Goal: Task Accomplishment & Management: Manage account settings

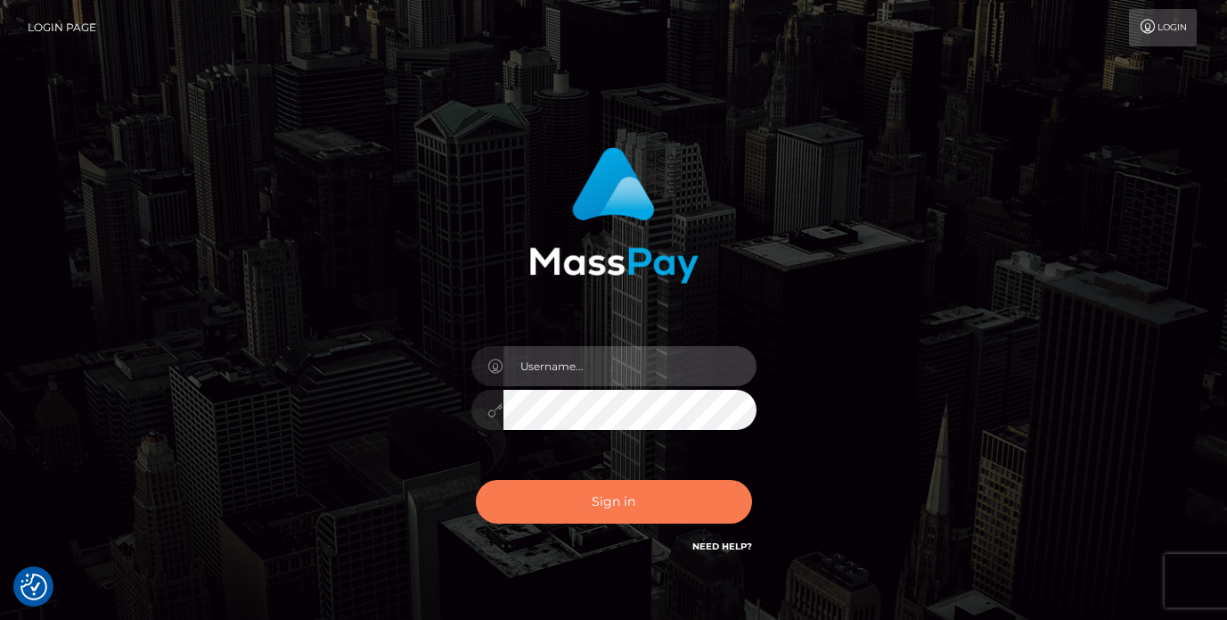
type input "vlad"
click at [567, 511] on button "Sign in" at bounding box center [614, 502] width 276 height 44
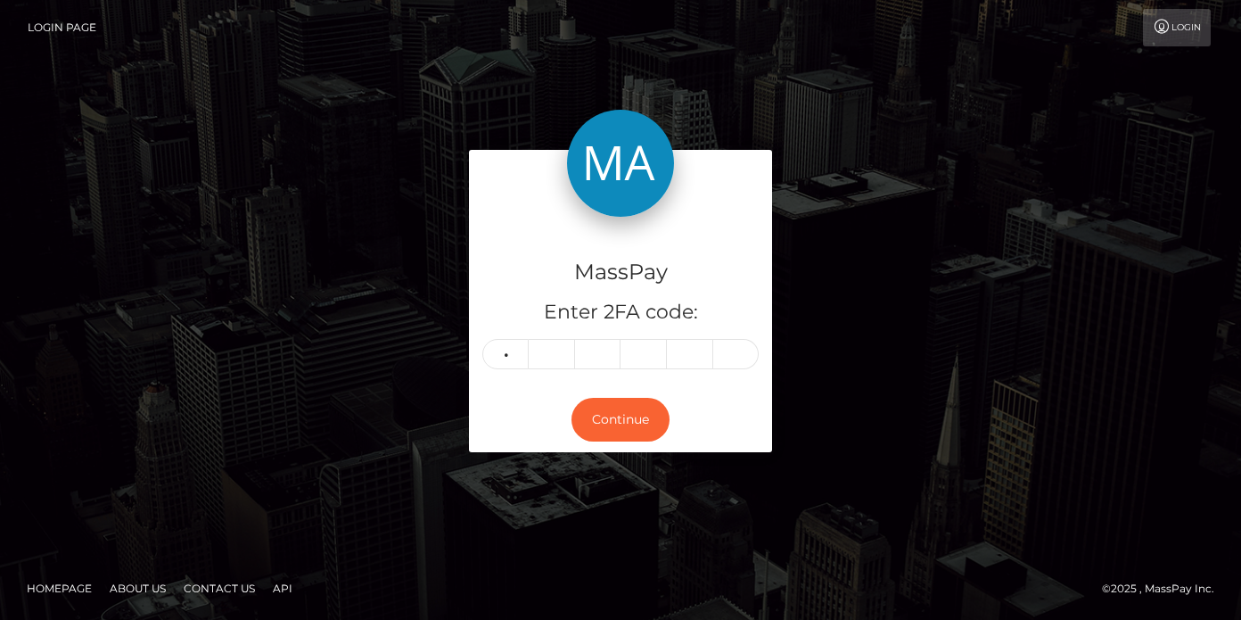
type input "1"
type input "5"
type input "4"
type input "9"
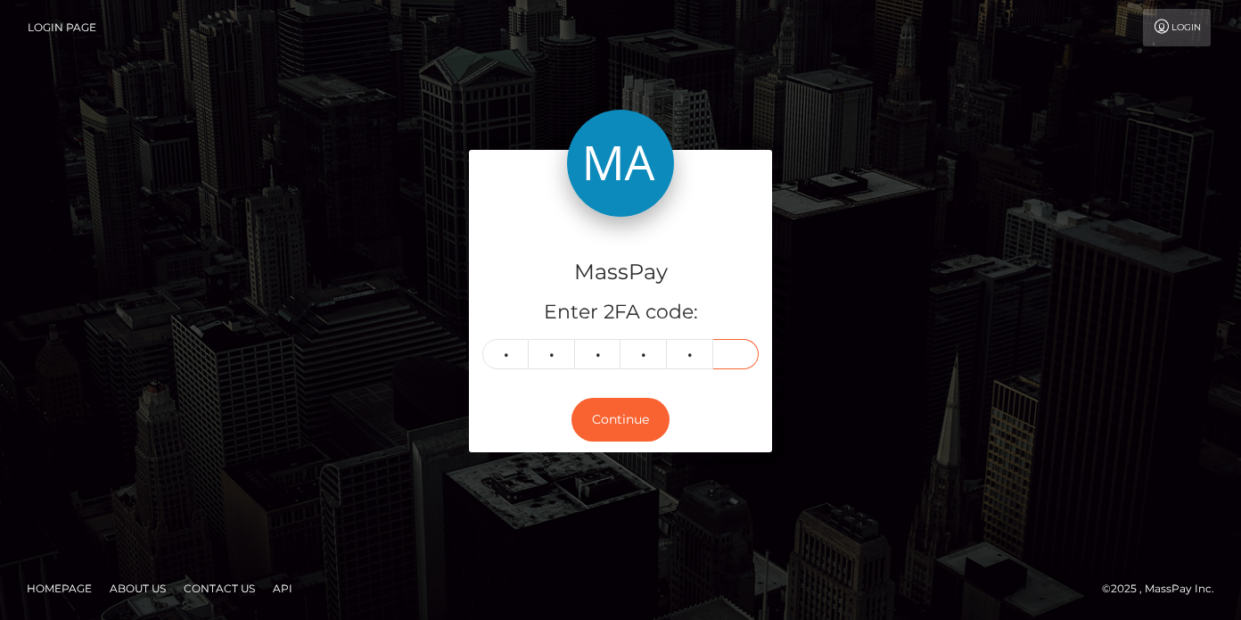
type input "9"
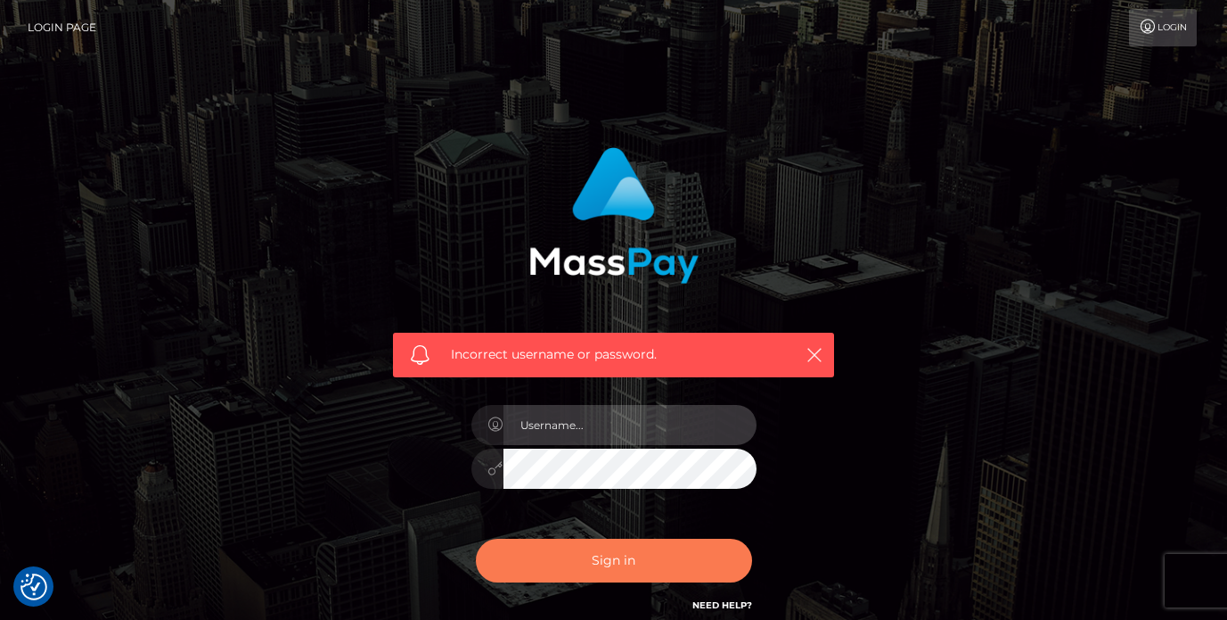
type input "vlad"
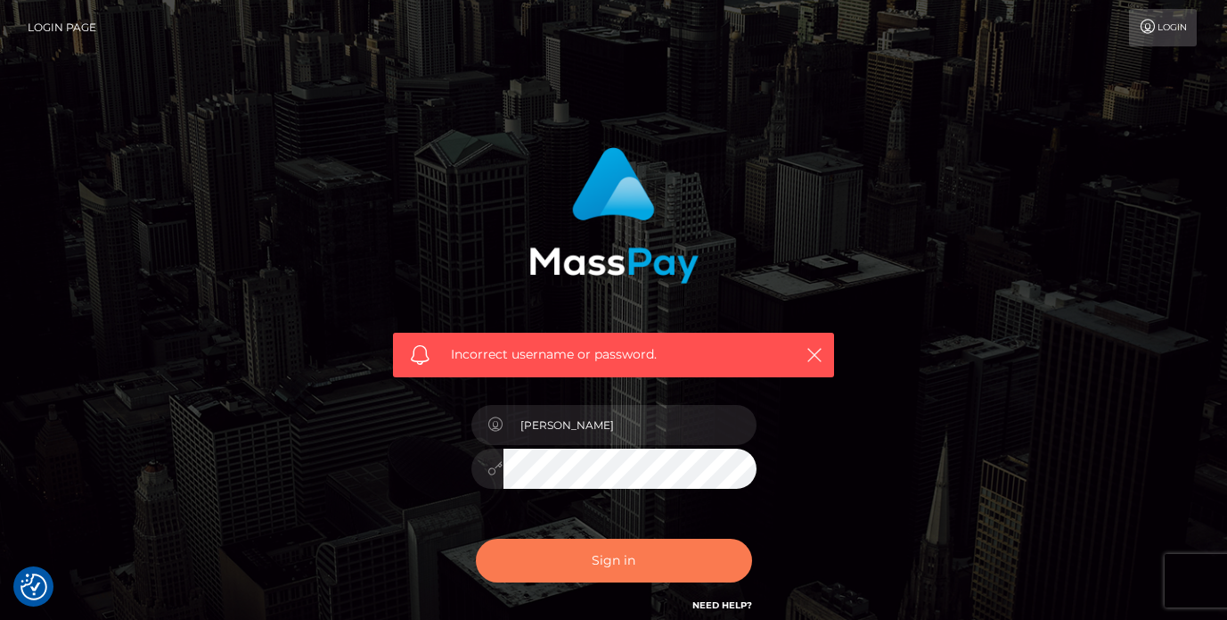
click at [647, 550] on button "Sign in" at bounding box center [614, 560] width 276 height 44
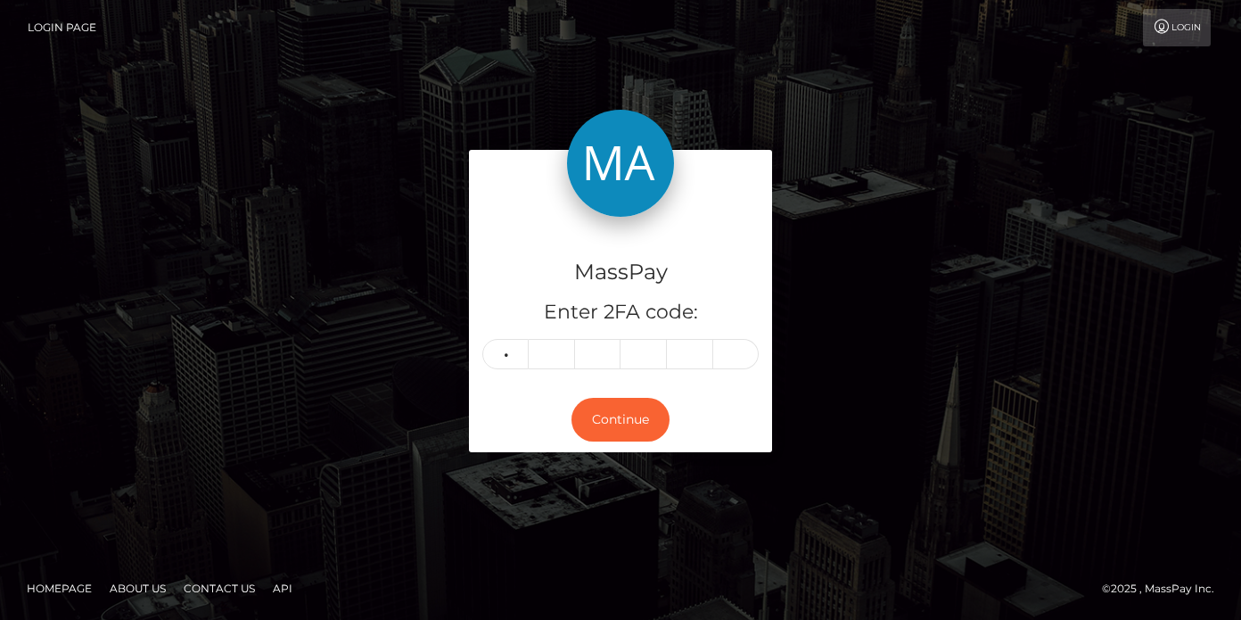
type input "1"
type input "2"
type input "5"
type input "4"
type input "9"
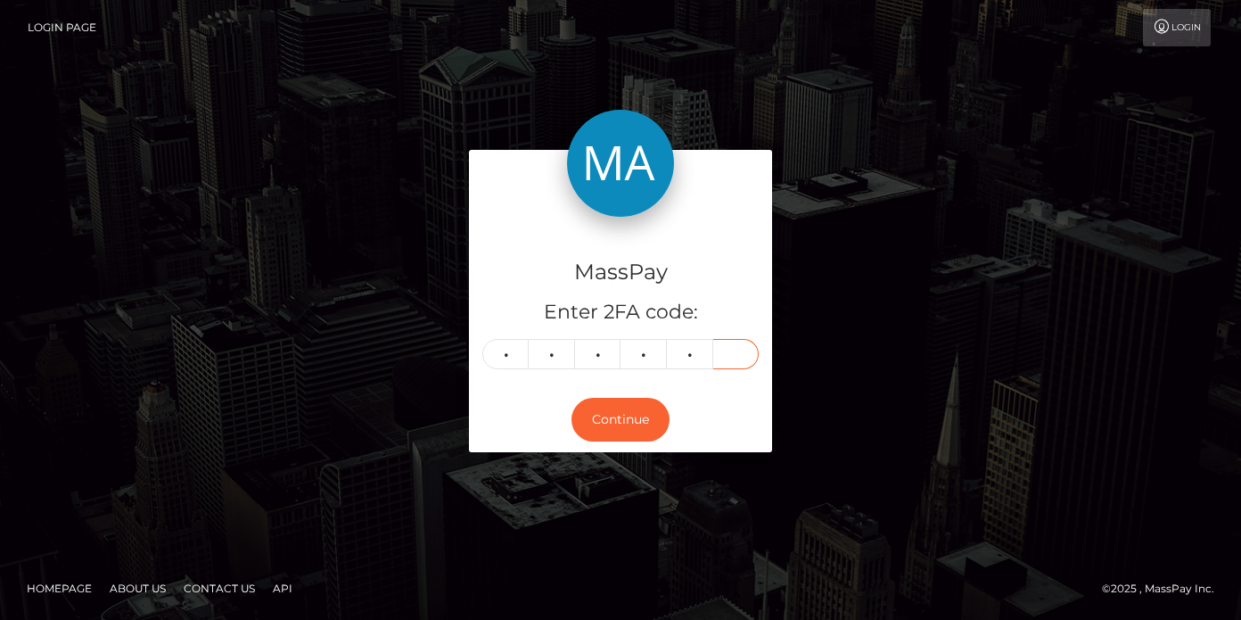
type input "9"
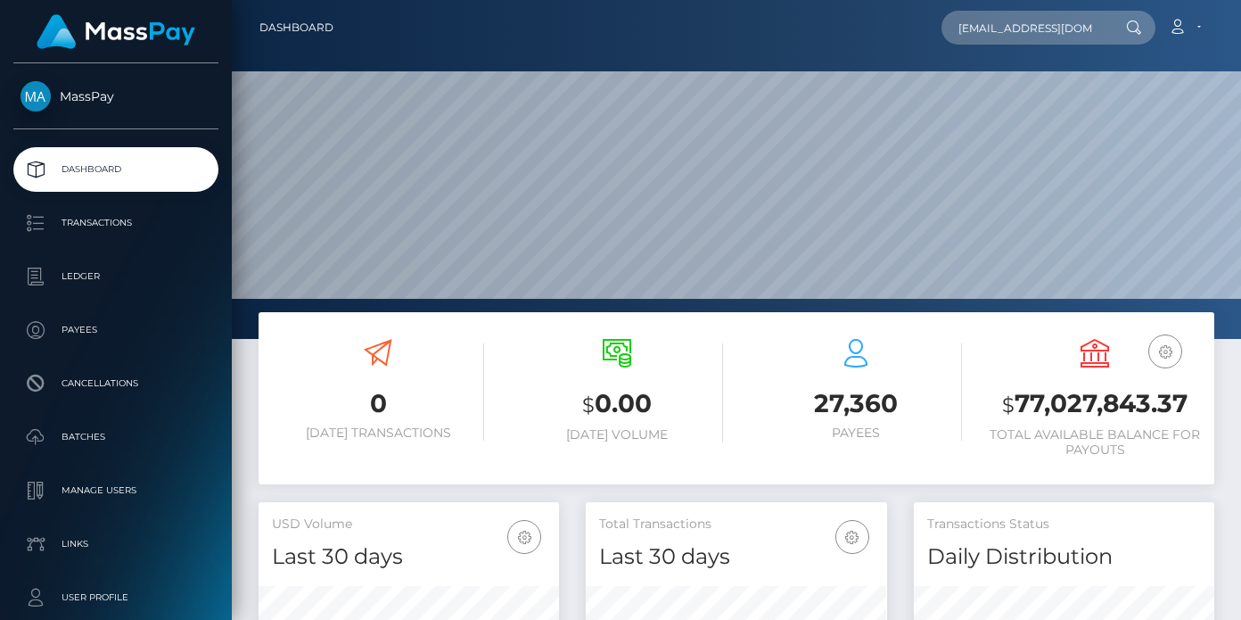
scroll to position [316, 301]
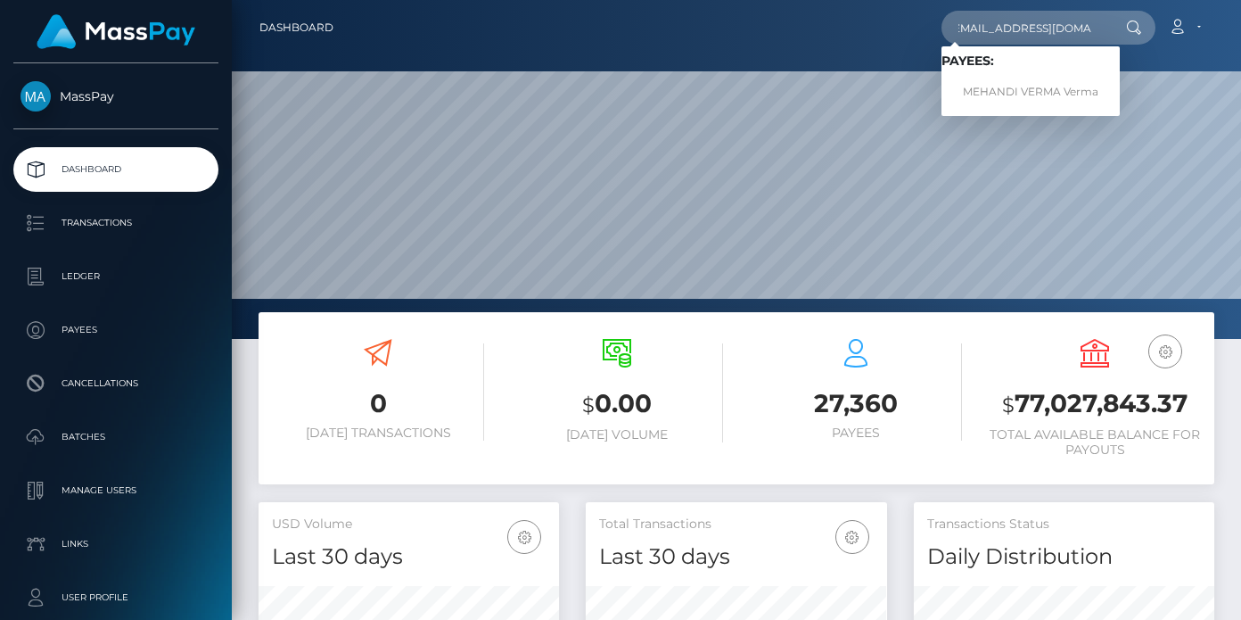
type input "[EMAIL_ADDRESS][DOMAIN_NAME]"
drag, startPoint x: 976, startPoint y: 66, endPoint x: 1025, endPoint y: 104, distance: 62.2
click at [1025, 104] on link "MEHANDI VERMA Verma" at bounding box center [1030, 92] width 178 height 33
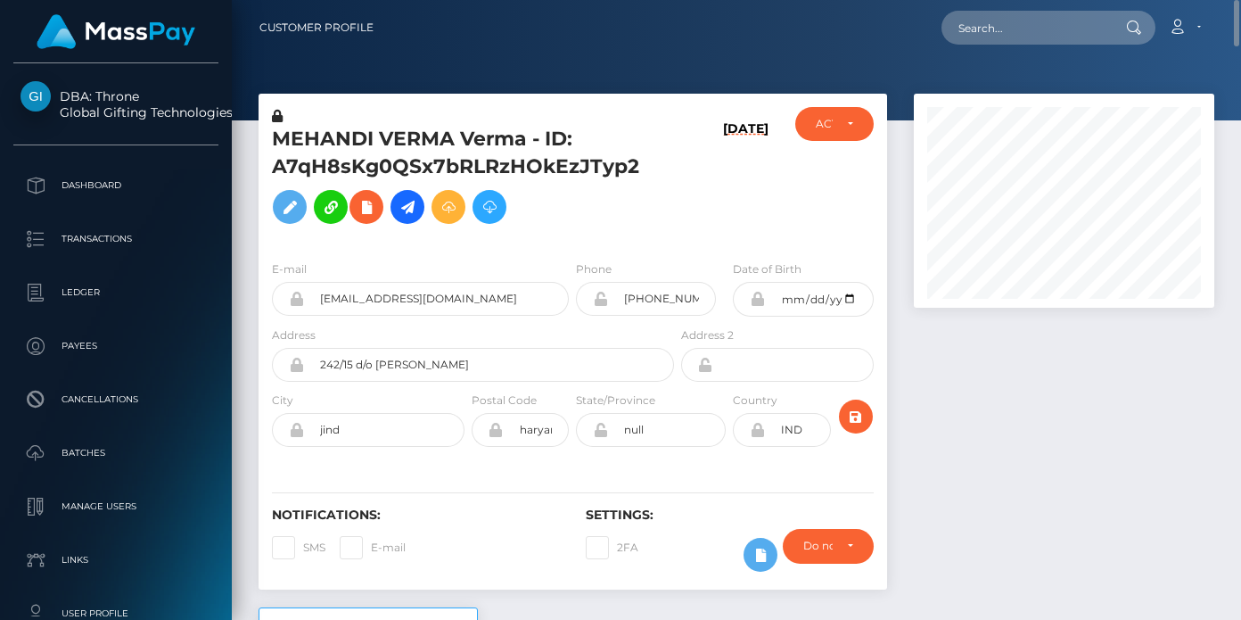
click at [422, 137] on h5 "MEHANDI VERMA Verma - ID: A7qH8sKg0QSx7bRLRzHOkEzJTyp2" at bounding box center [468, 179] width 392 height 107
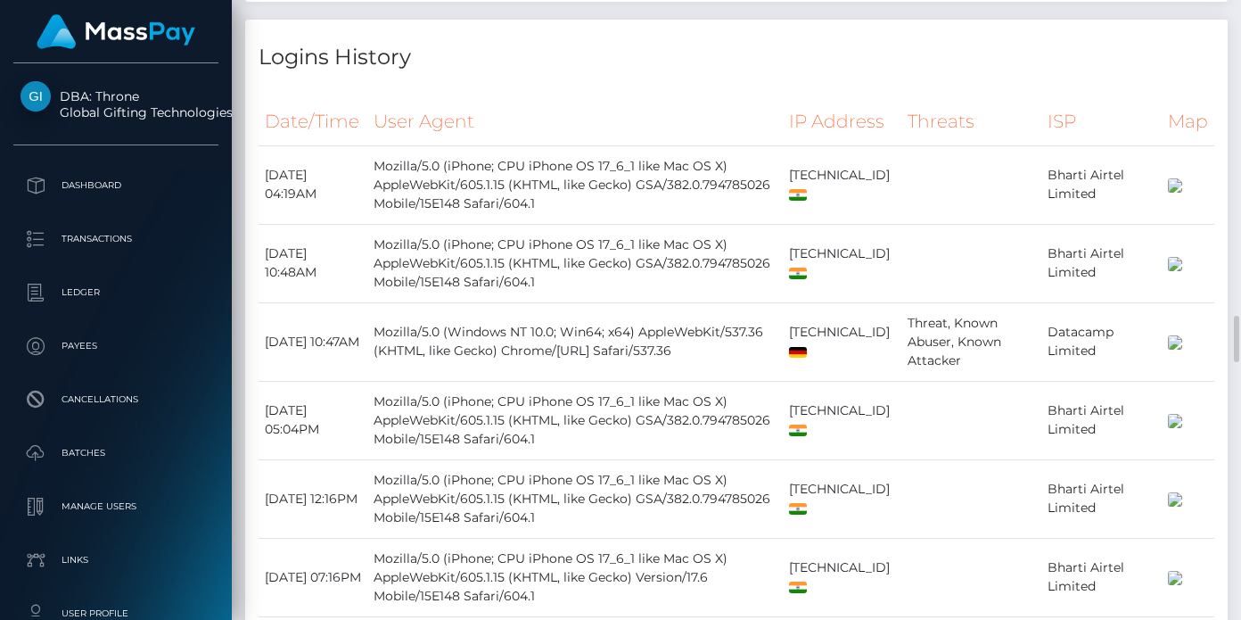
scroll to position [3739, 0]
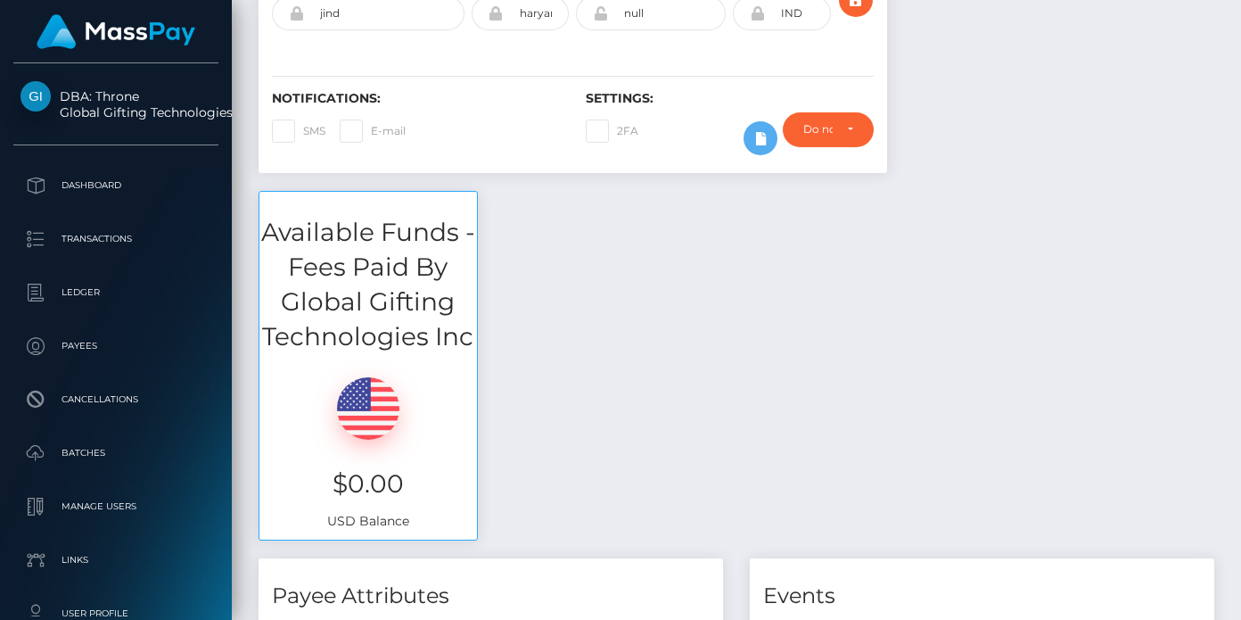
scroll to position [0, 0]
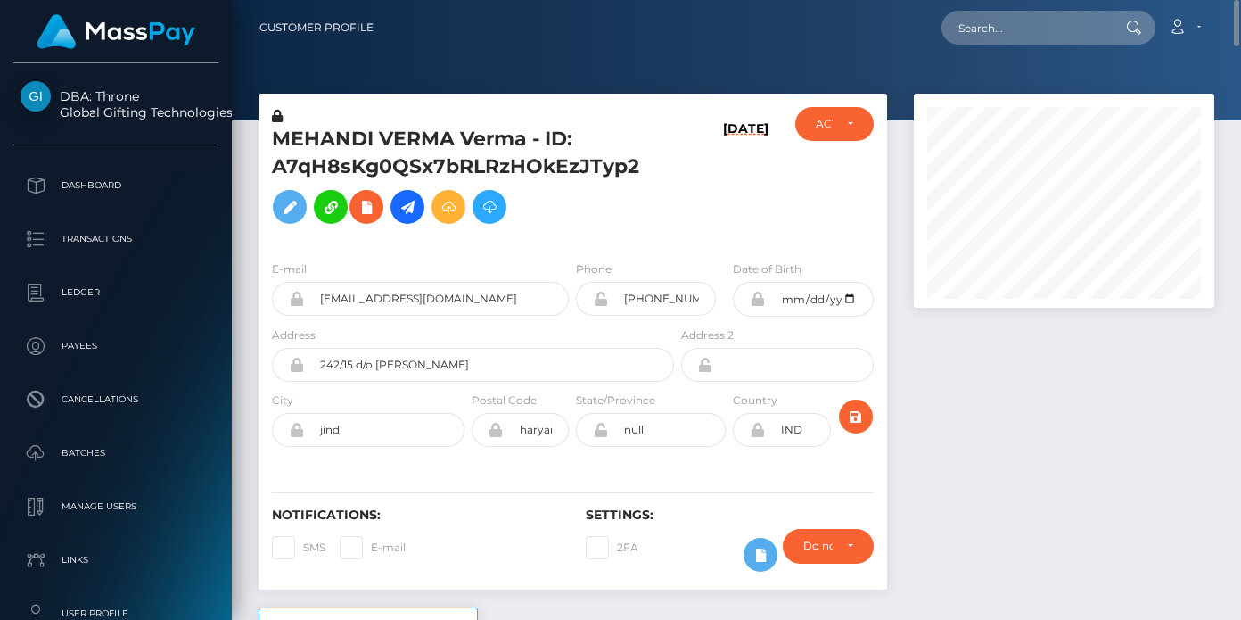
drag, startPoint x: 275, startPoint y: 111, endPoint x: 483, endPoint y: 226, distance: 237.0
click at [275, 111] on icon at bounding box center [277, 116] width 11 height 12
click at [293, 206] on icon at bounding box center [289, 207] width 21 height 22
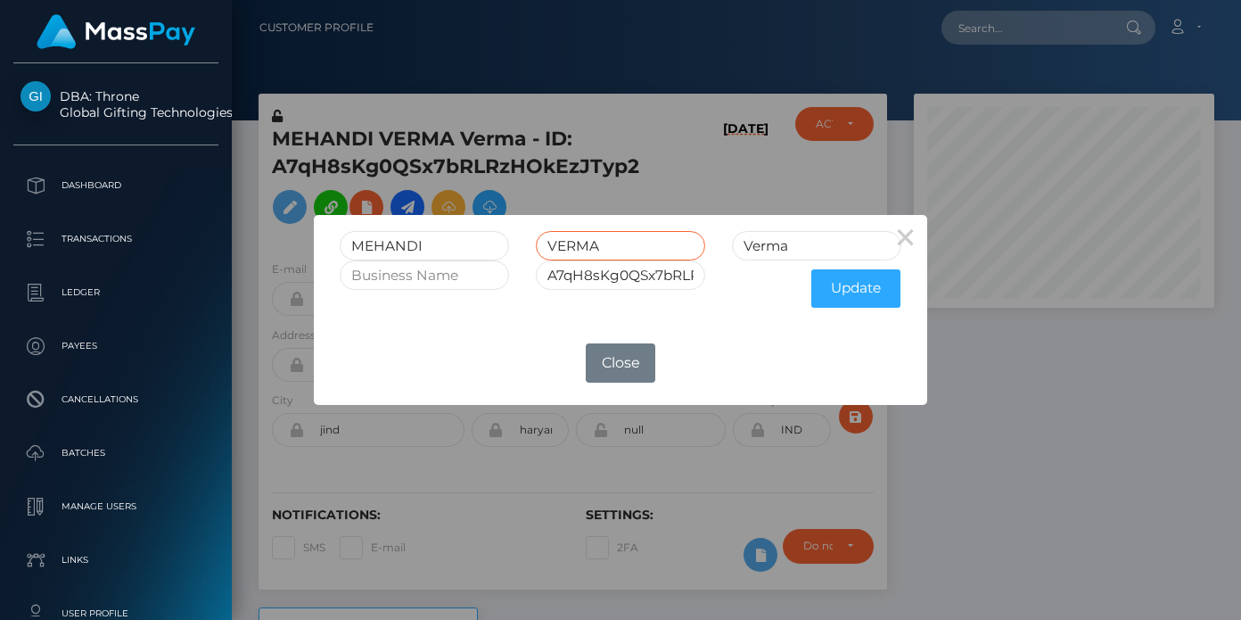
click at [565, 241] on input "VERMA" at bounding box center [620, 245] width 169 height 29
drag, startPoint x: 816, startPoint y: 243, endPoint x: 653, endPoint y: 223, distance: 163.5
click at [653, 223] on div "MEHANDI Verma A7qH8sKg0QSx7bRLRzHOkEzJTyp2 Update" at bounding box center [620, 268] width 612 height 106
paste input "ERMA"
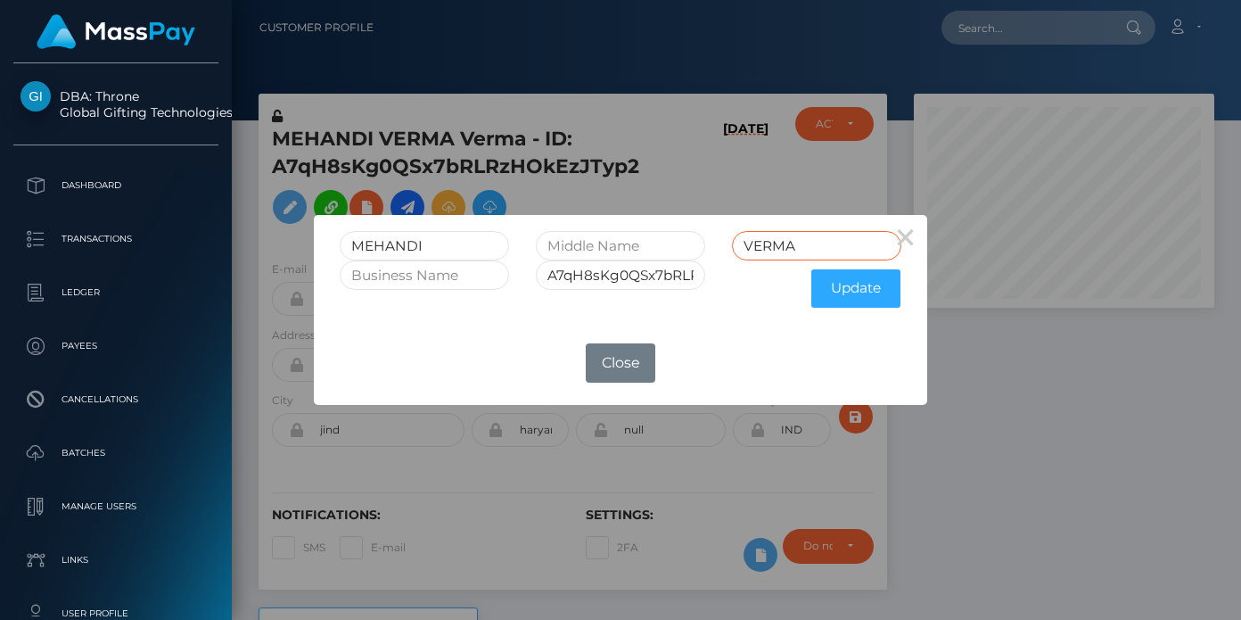
type input "VERMA"
click at [866, 290] on button "Update" at bounding box center [855, 288] width 89 height 38
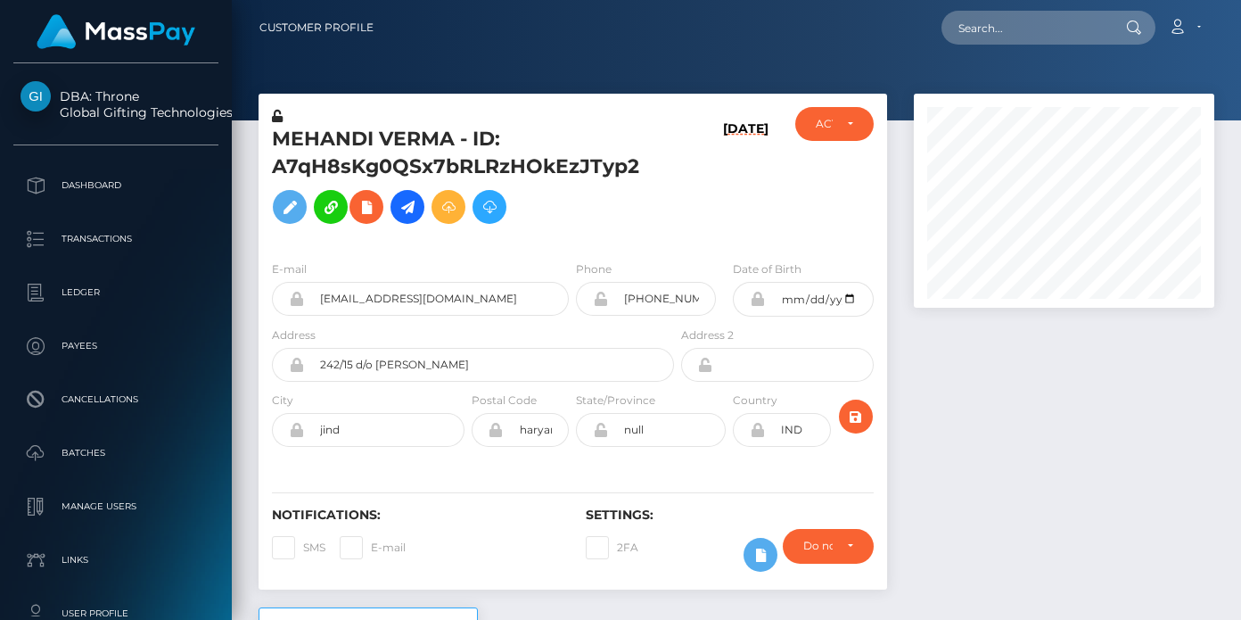
scroll to position [214, 301]
drag, startPoint x: 277, startPoint y: 110, endPoint x: 365, endPoint y: 151, distance: 96.5
click at [277, 110] on icon at bounding box center [277, 116] width 11 height 12
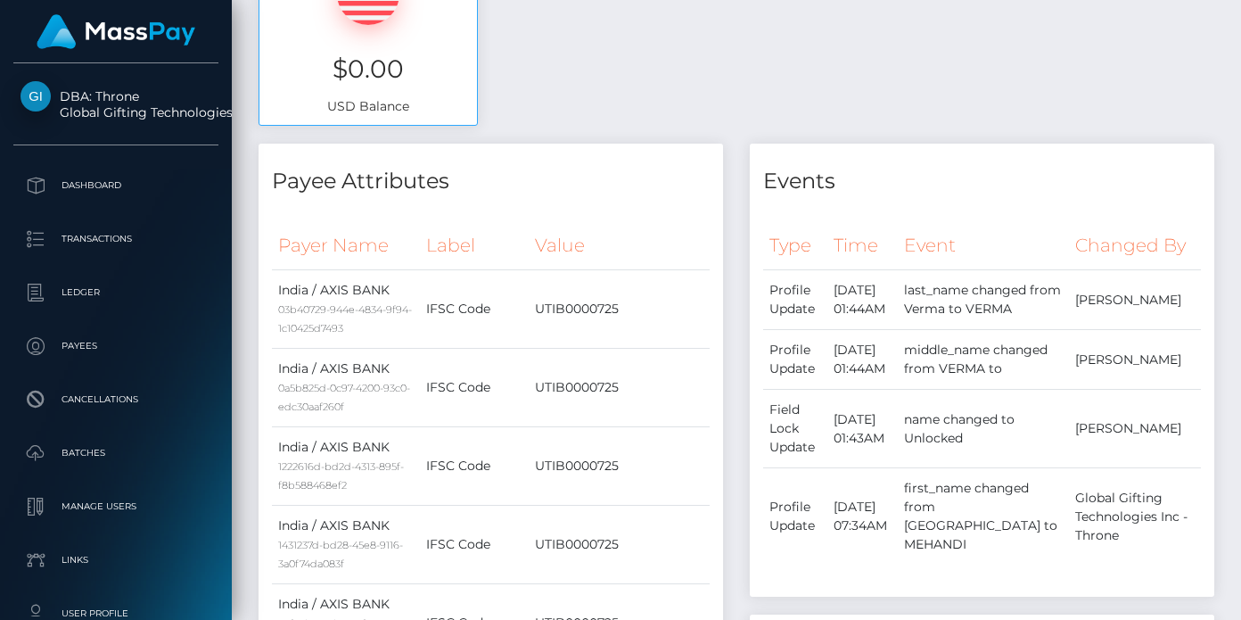
scroll to position [0, 0]
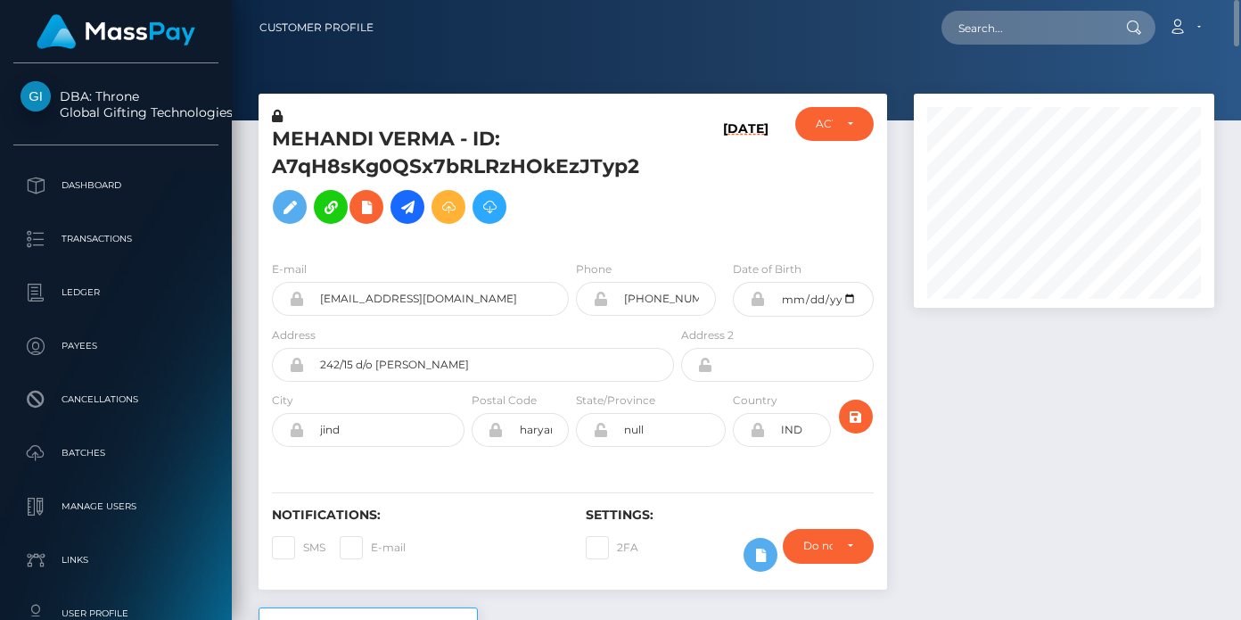
click at [422, 137] on h5 "MEHANDI VERMA - ID: A7qH8sKg0QSx7bRLRzHOkEzJTyp2" at bounding box center [468, 179] width 392 height 107
copy h5 "VERMA"
click at [406, 136] on h5 "MEHANDI VERMA - ID: A7qH8sKg0QSx7bRLRzHOkEzJTyp2" at bounding box center [468, 179] width 392 height 107
click at [290, 134] on h5 "MEHANDI VERMA - ID: A7qH8sKg0QSx7bRLRzHOkEzJTyp2" at bounding box center [468, 179] width 392 height 107
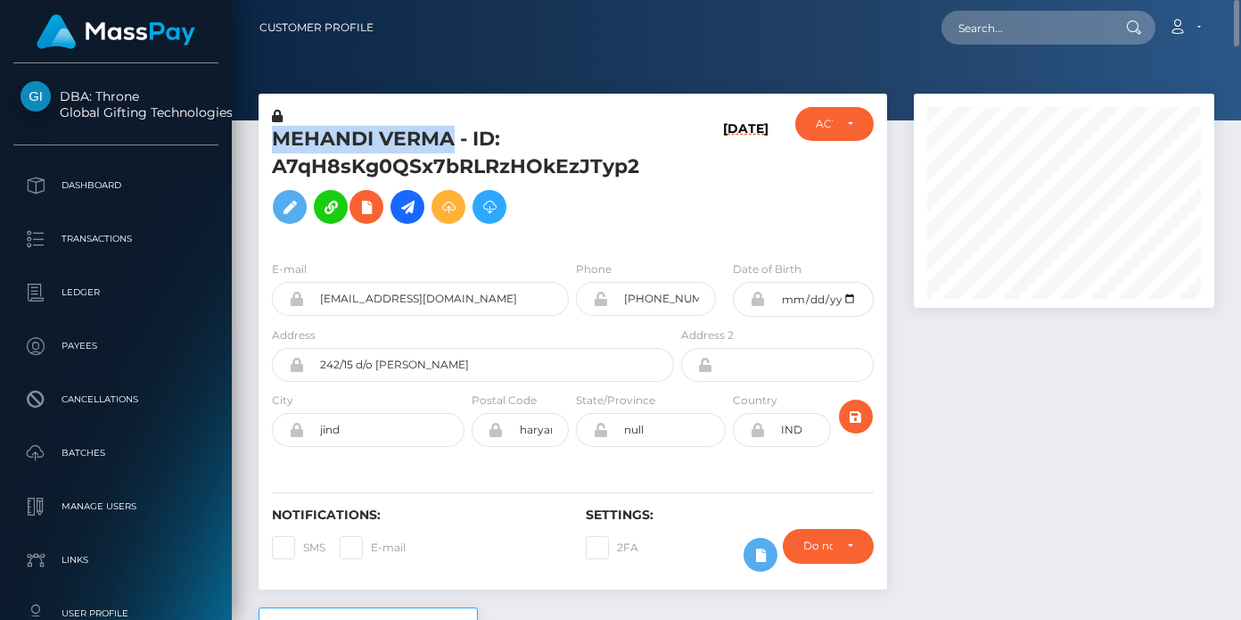
drag, startPoint x: 274, startPoint y: 134, endPoint x: 452, endPoint y: 135, distance: 178.3
click at [452, 135] on h5 "MEHANDI VERMA - ID: A7qH8sKg0QSx7bRLRzHOkEzJTyp2" at bounding box center [468, 179] width 392 height 107
copy h5 "MEHANDI VERMA"
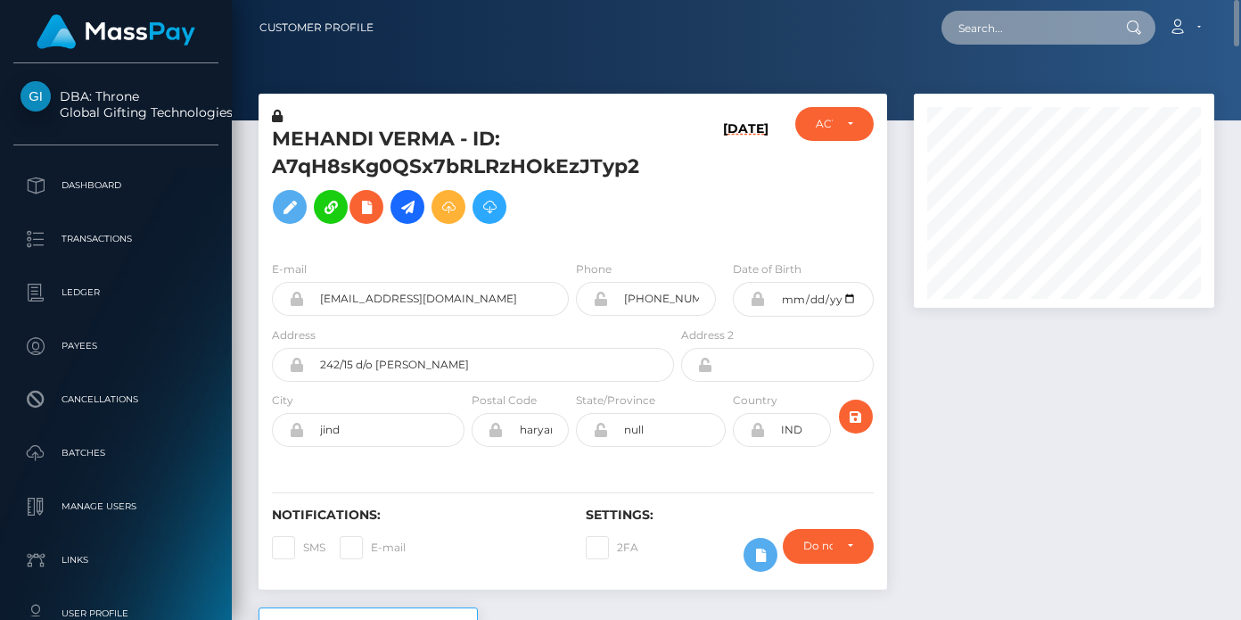
drag, startPoint x: 1097, startPoint y: 18, endPoint x: 1073, endPoint y: 21, distance: 24.3
click at [1082, 20] on input "text" at bounding box center [1025, 28] width 168 height 34
paste input "61bea443e2ed4333abde43c0986c330f"
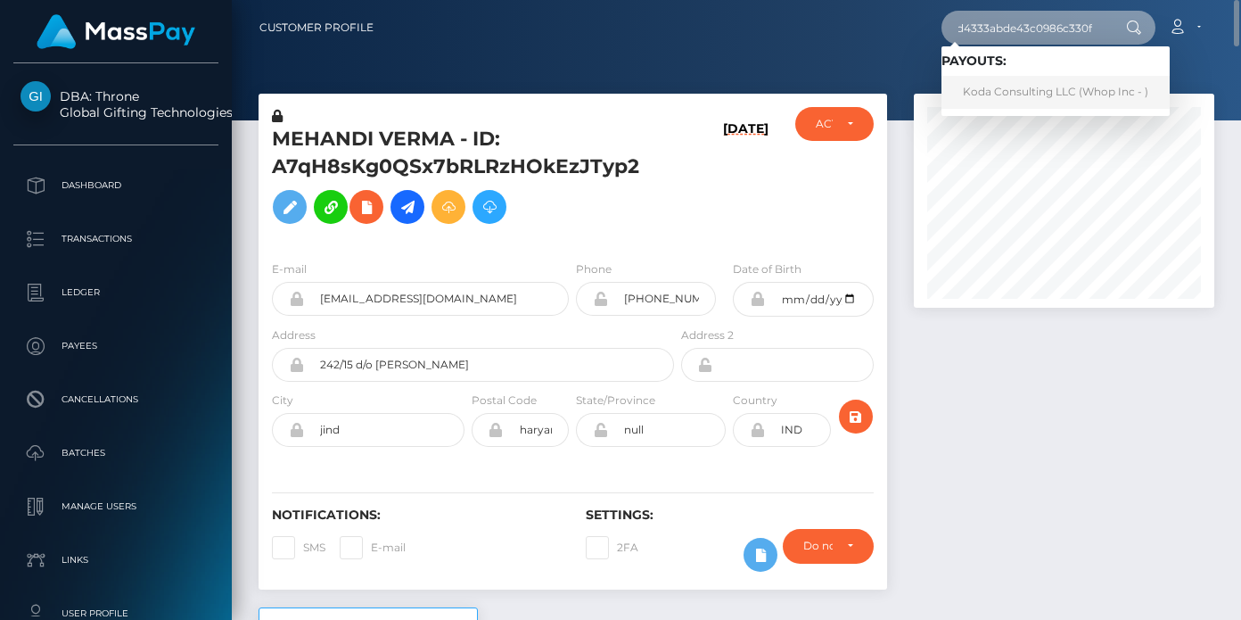
type input "61bea443e2ed4333abde43c0986c330f"
click at [1029, 95] on link "Koda Consulting LLC (Whop Inc - )" at bounding box center [1055, 92] width 228 height 33
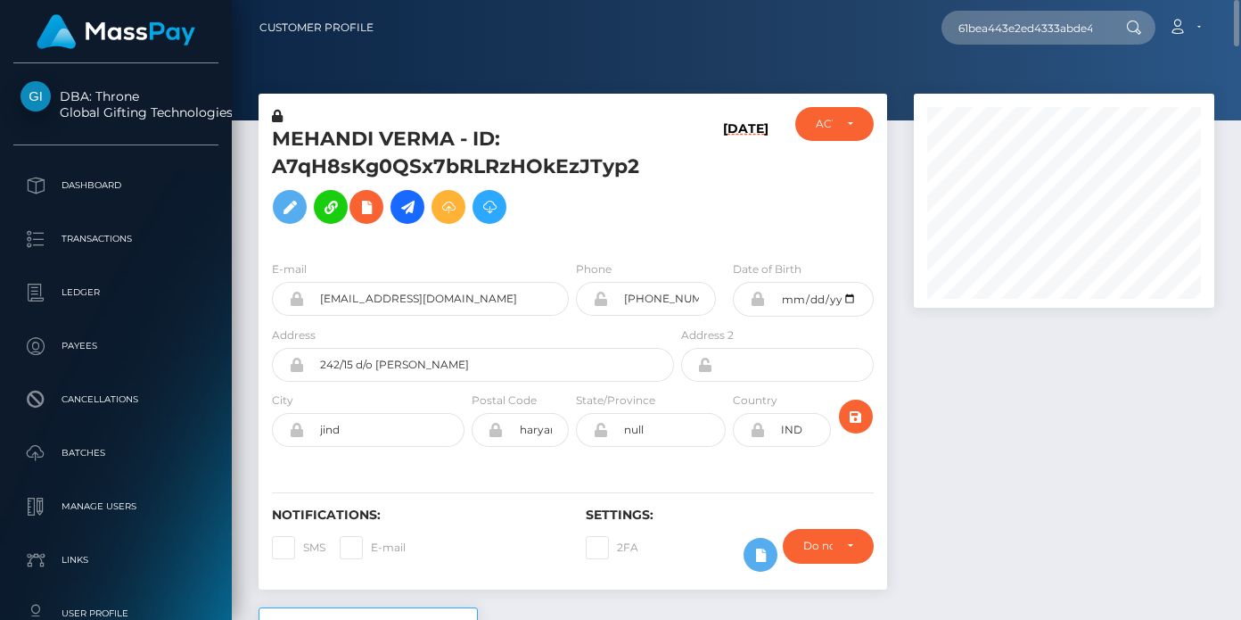
click at [568, 227] on h5 "MEHANDI VERMA - ID: A7qH8sKg0QSx7bRLRzHOkEzJTyp2" at bounding box center [468, 179] width 392 height 107
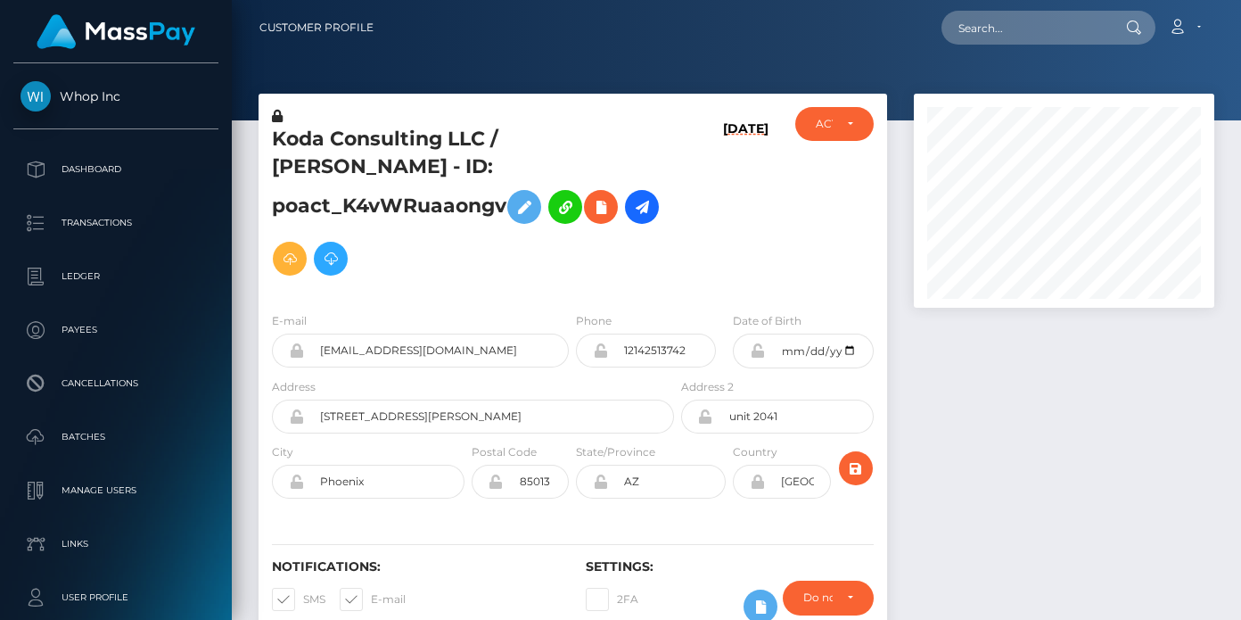
scroll to position [214, 301]
